Goal: Book appointment/travel/reservation

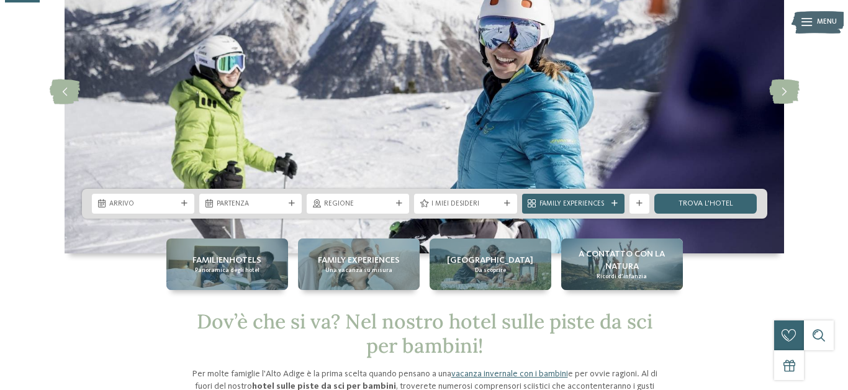
scroll to position [124, 0]
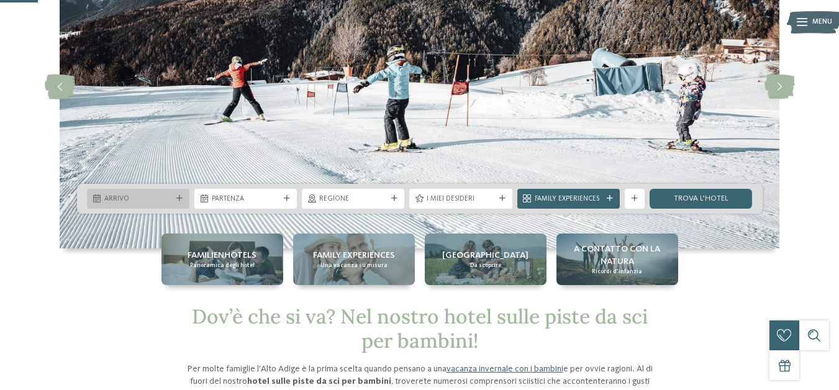
click at [135, 197] on span "Arrivo" at bounding box center [138, 199] width 68 height 10
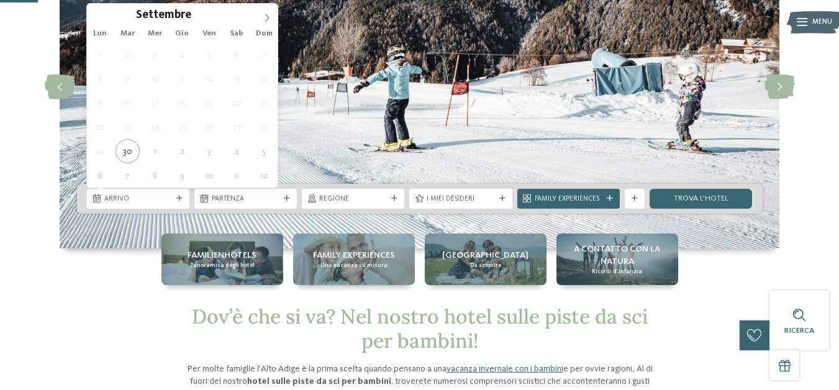
click at [266, 16] on icon at bounding box center [267, 18] width 9 height 9
type input "****"
click at [266, 16] on icon at bounding box center [267, 18] width 9 height 9
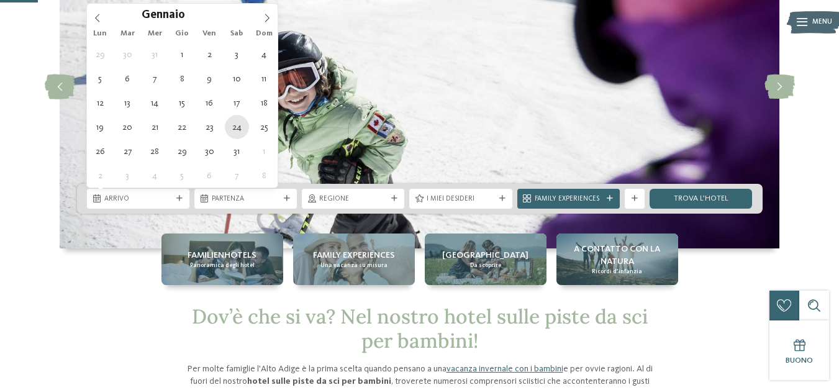
type div "[DATE]"
type input "****"
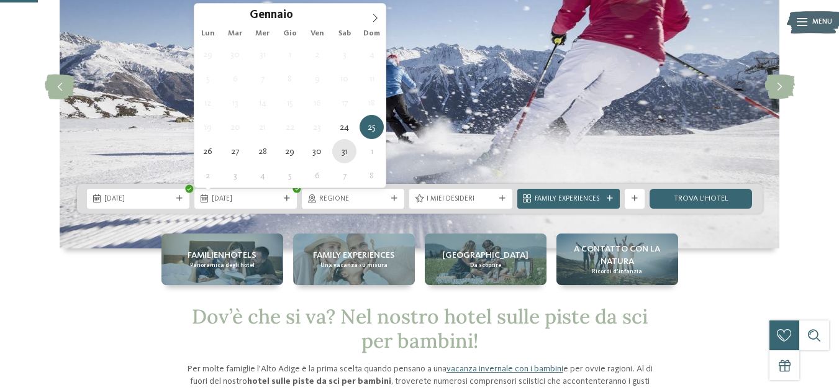
type div "[DATE]"
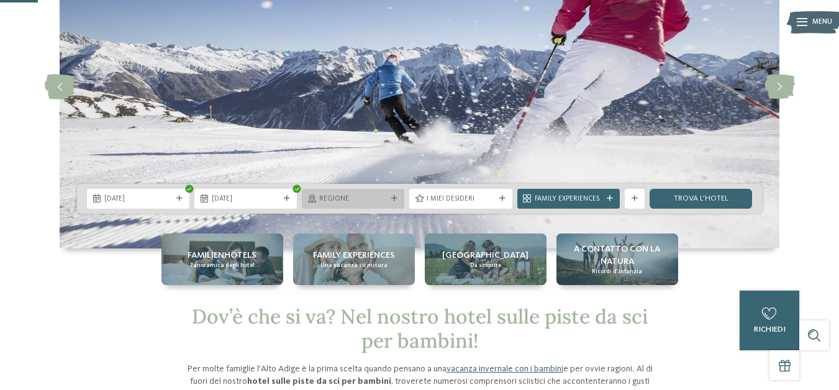
click at [378, 202] on span "Regione" at bounding box center [353, 199] width 68 height 10
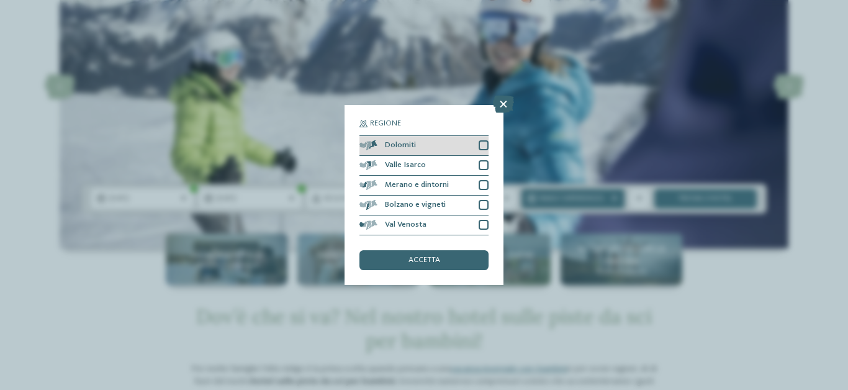
click at [484, 144] on div at bounding box center [484, 145] width 10 height 10
click at [480, 165] on div at bounding box center [484, 165] width 10 height 10
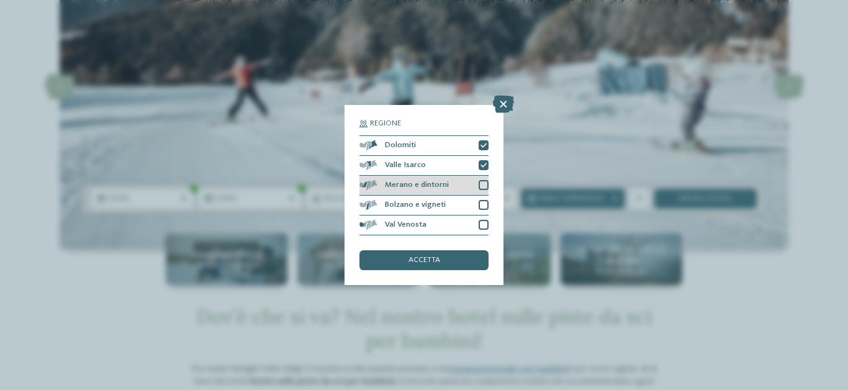
click at [484, 180] on div at bounding box center [484, 185] width 10 height 10
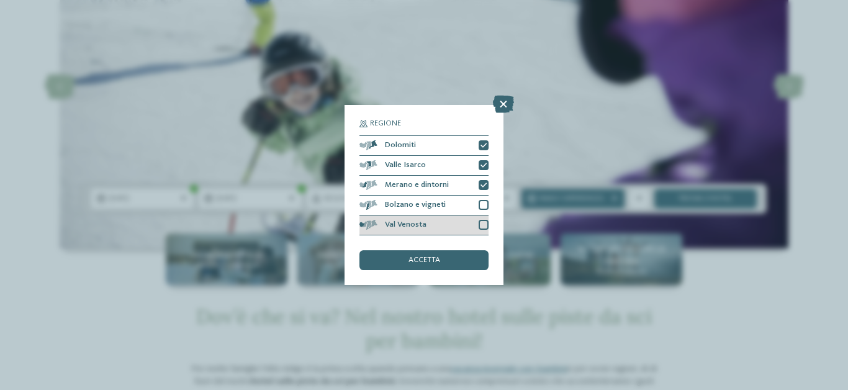
click at [484, 224] on div at bounding box center [484, 225] width 10 height 10
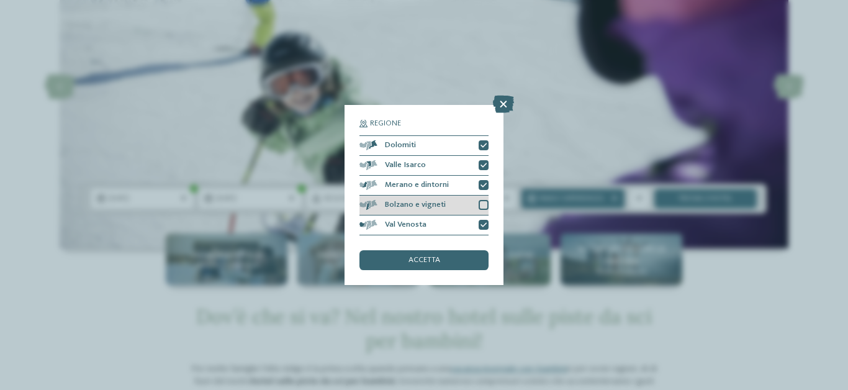
click at [487, 206] on div at bounding box center [484, 205] width 10 height 10
click at [447, 253] on div "accetta" at bounding box center [423, 260] width 129 height 20
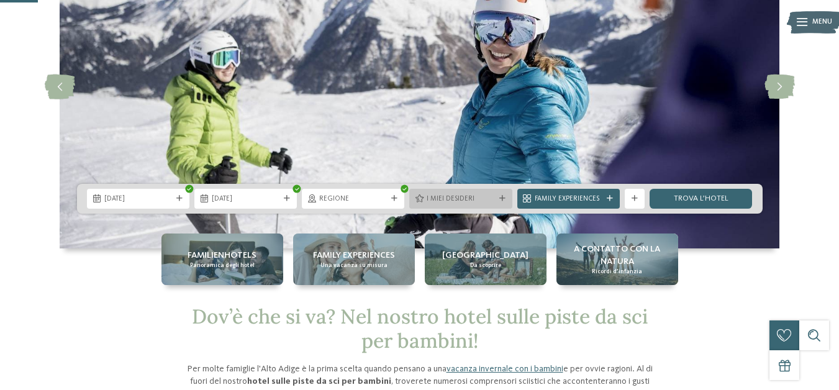
click at [455, 193] on div "I miei desideri" at bounding box center [460, 198] width 73 height 11
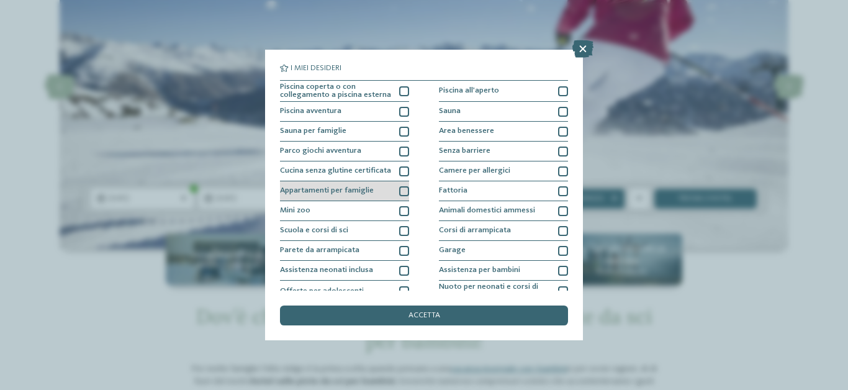
click at [402, 191] on div at bounding box center [404, 191] width 10 height 10
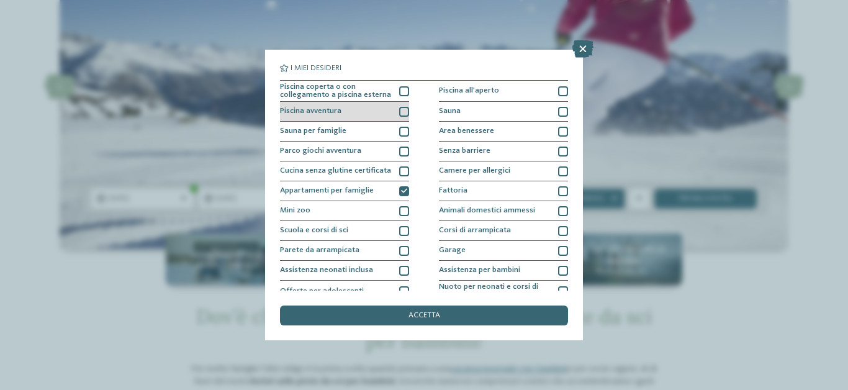
click at [399, 112] on div at bounding box center [404, 112] width 10 height 10
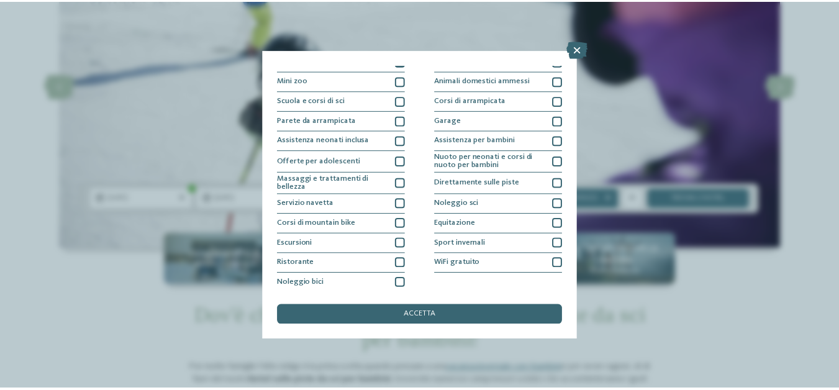
scroll to position [133, 0]
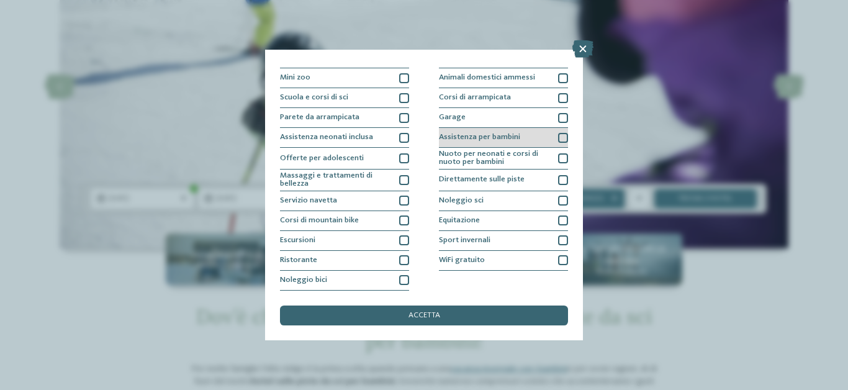
click at [558, 141] on div at bounding box center [563, 138] width 10 height 10
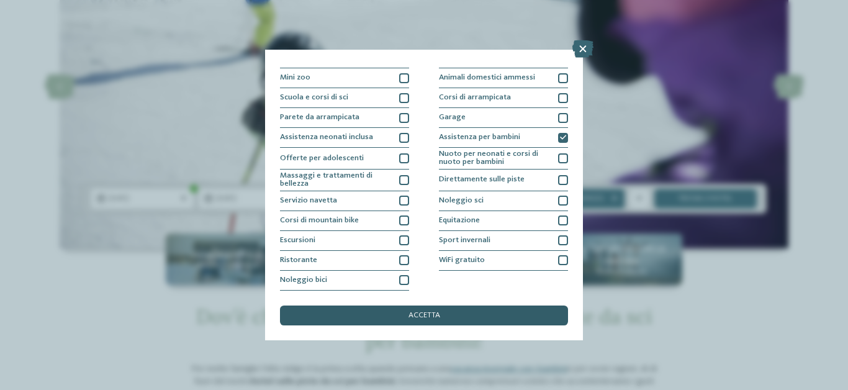
click at [422, 309] on div "accetta" at bounding box center [424, 315] width 288 height 20
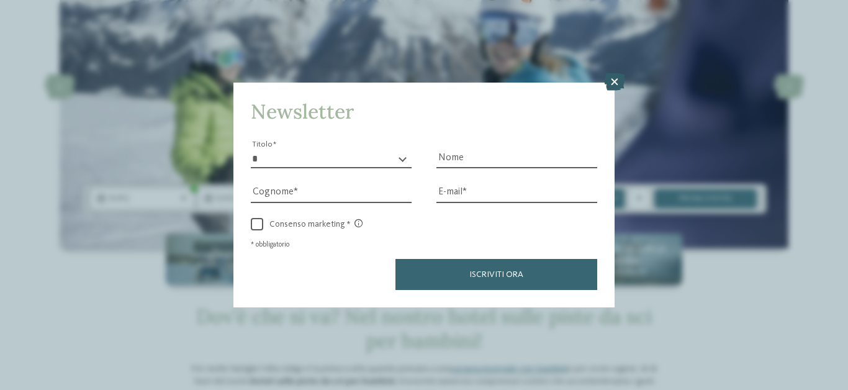
click at [617, 79] on icon at bounding box center [614, 81] width 21 height 17
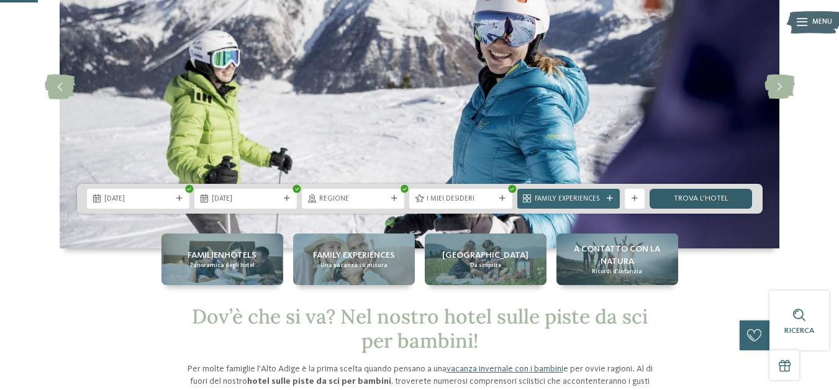
click at [708, 195] on link "trova l’hotel" at bounding box center [700, 199] width 102 height 20
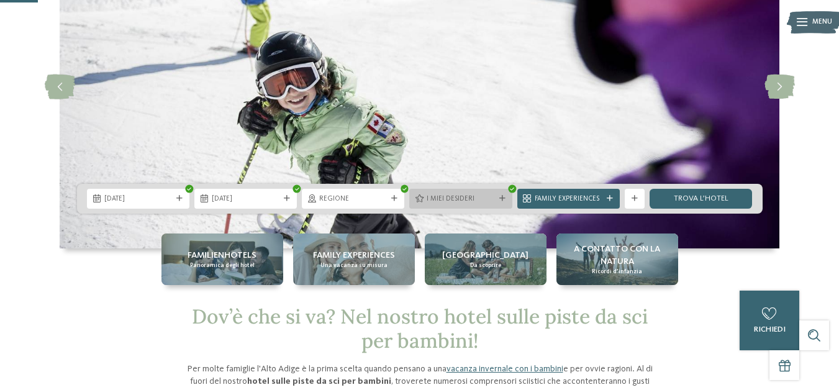
click at [481, 197] on span "I miei desideri" at bounding box center [461, 199] width 68 height 10
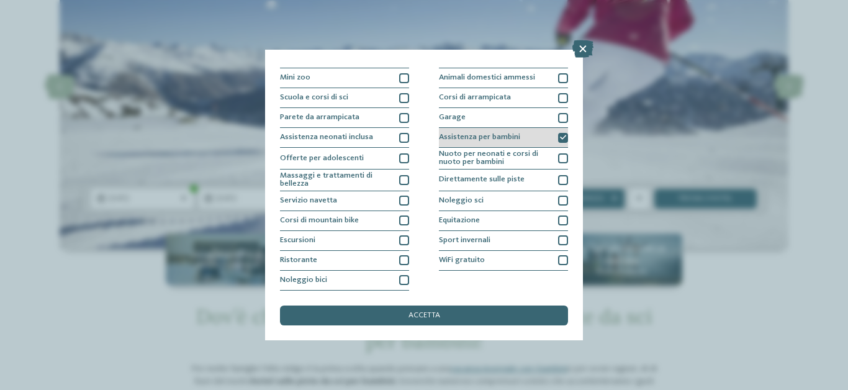
click at [560, 137] on icon at bounding box center [563, 138] width 6 height 6
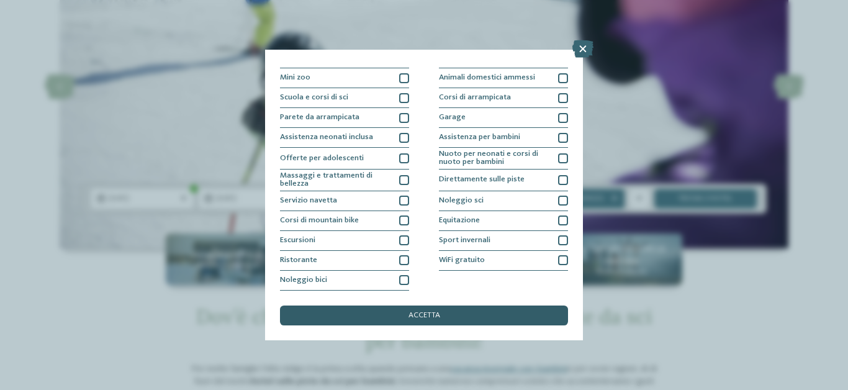
click at [362, 320] on div "accetta" at bounding box center [424, 315] width 288 height 20
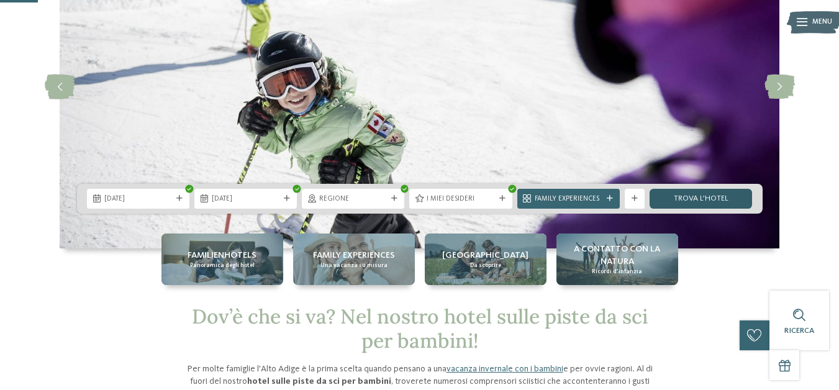
click at [697, 200] on link "trova l’hotel" at bounding box center [700, 199] width 102 height 20
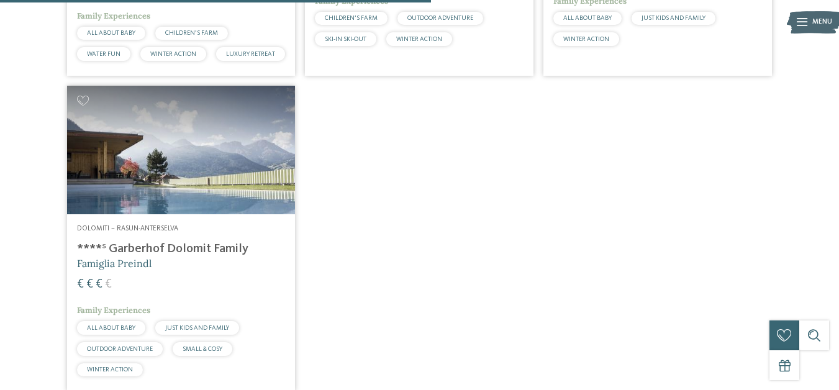
scroll to position [630, 0]
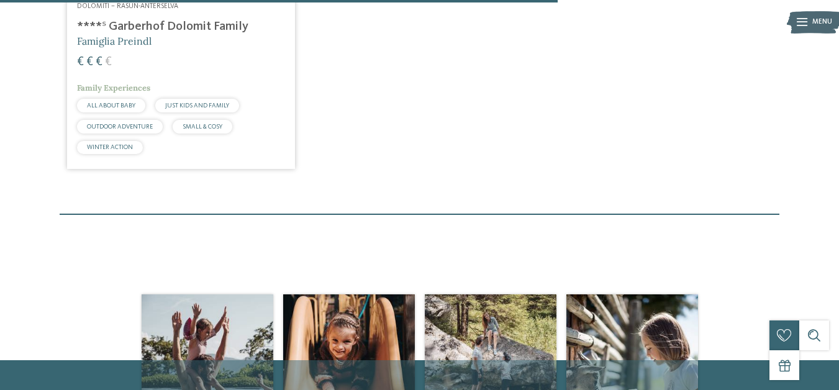
scroll to position [853, 0]
